Goal: Task Accomplishment & Management: Use online tool/utility

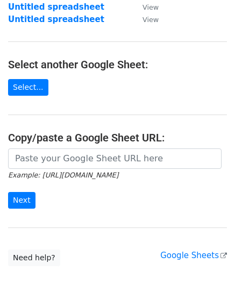
scroll to position [170, 0]
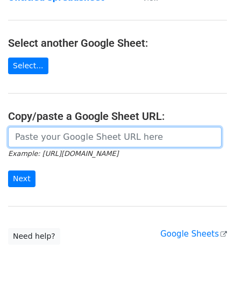
click at [63, 140] on input "url" at bounding box center [115, 137] width 214 height 20
paste input "[URL][DOMAIN_NAME]"
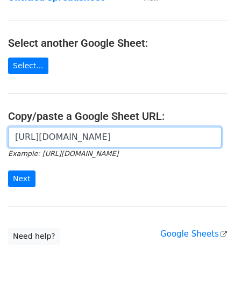
scroll to position [0, 242]
type input "[URL][DOMAIN_NAME]"
click at [8, 171] on input "Next" at bounding box center [21, 179] width 27 height 17
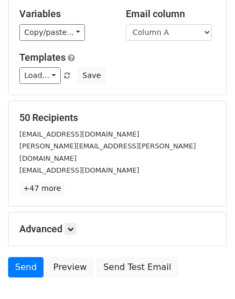
scroll to position [119, 0]
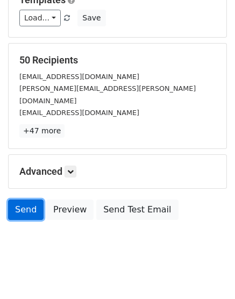
click at [33, 200] on link "Send" at bounding box center [26, 210] width 36 height 20
